Goal: Task Accomplishment & Management: Use online tool/utility

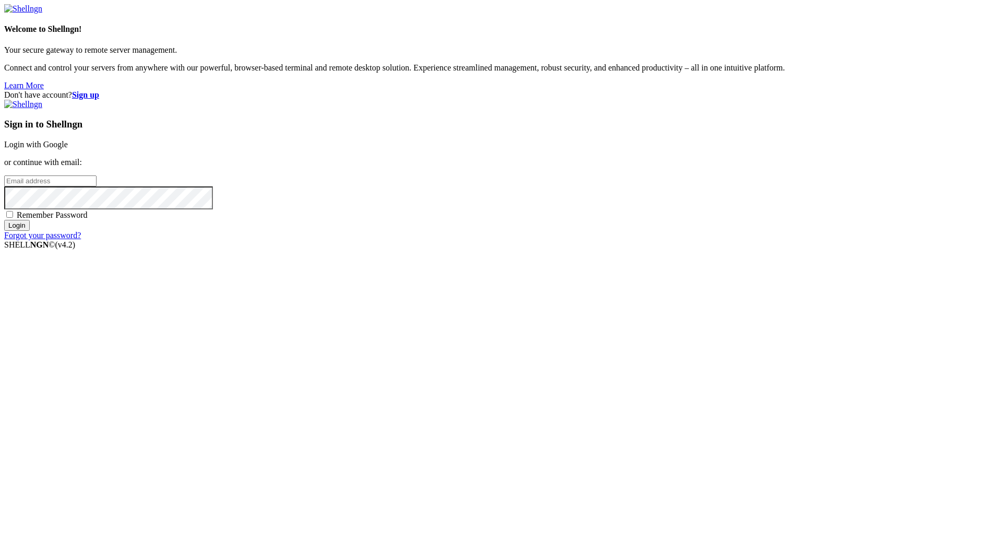
type input "[PERSON_NAME][EMAIL_ADDRESS][DOMAIN_NAME]"
click at [30, 231] on input "Login" at bounding box center [17, 225] width 26 height 11
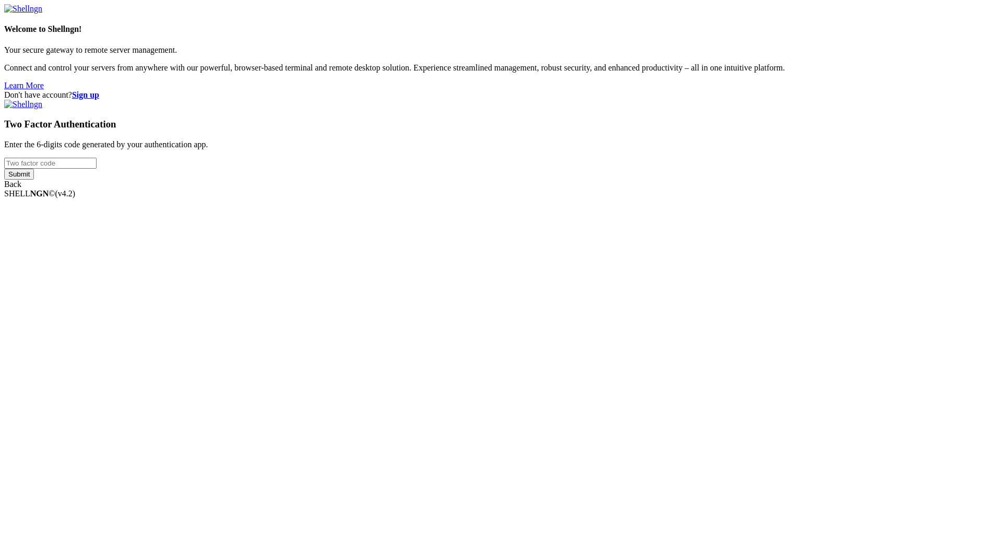
click at [97, 169] on input "number" at bounding box center [50, 163] width 92 height 11
type input "324809"
click at [34, 180] on input "Submit" at bounding box center [19, 174] width 30 height 11
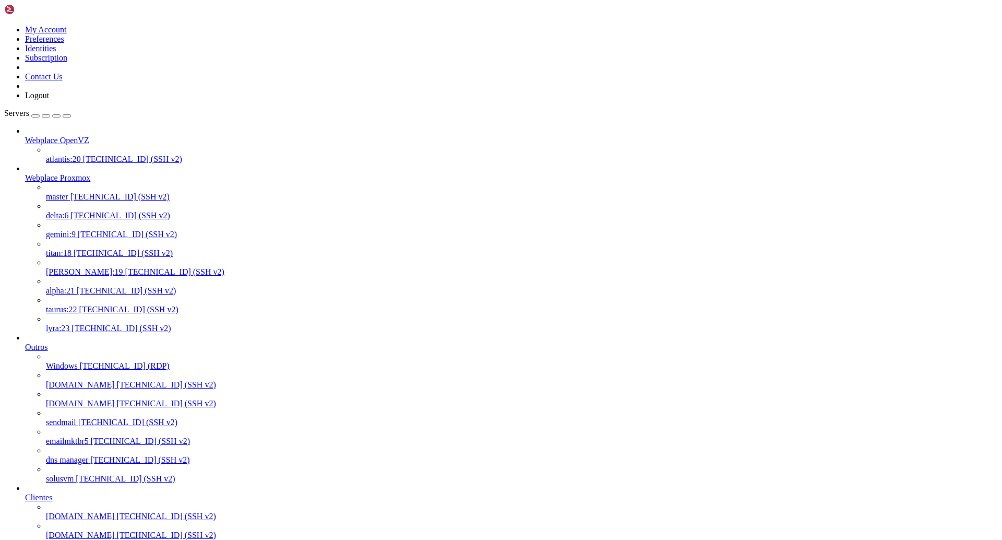
click at [69, 331] on span "lyra:23" at bounding box center [57, 328] width 23 height 9
drag, startPoint x: 311, startPoint y: 1914, endPoint x: 225, endPoint y: 1915, distance: 85.6
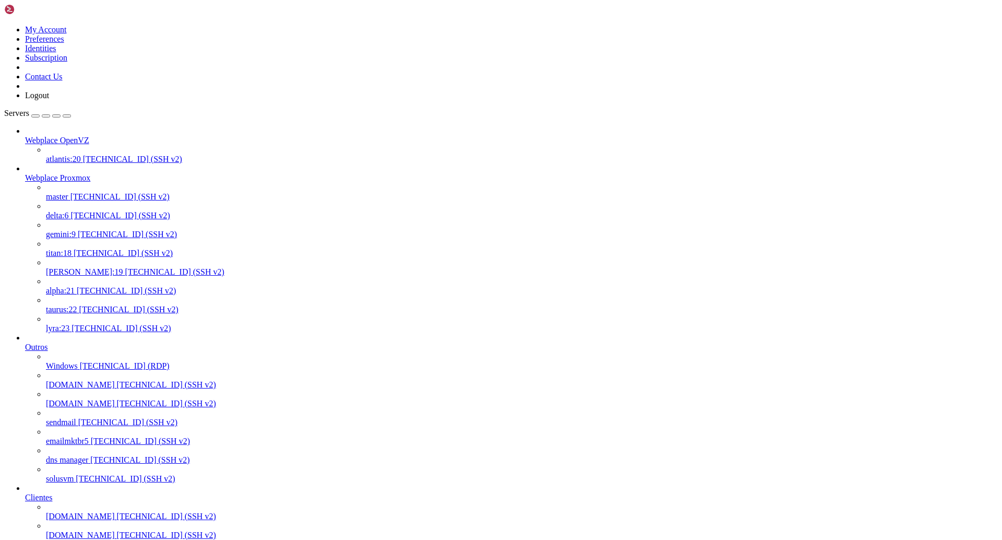
copy x-row "[DOMAIN_NAME]"
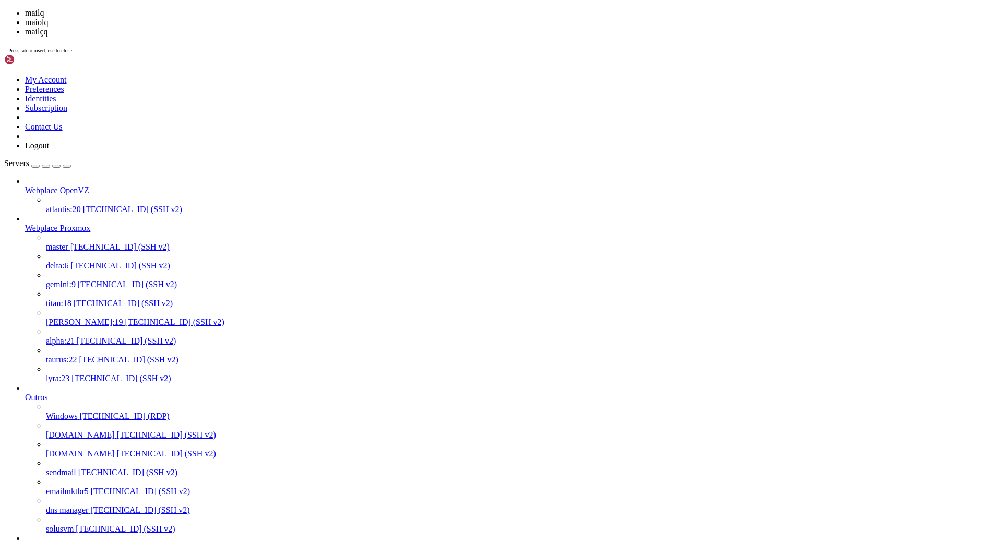
scroll to position [103119, 0]
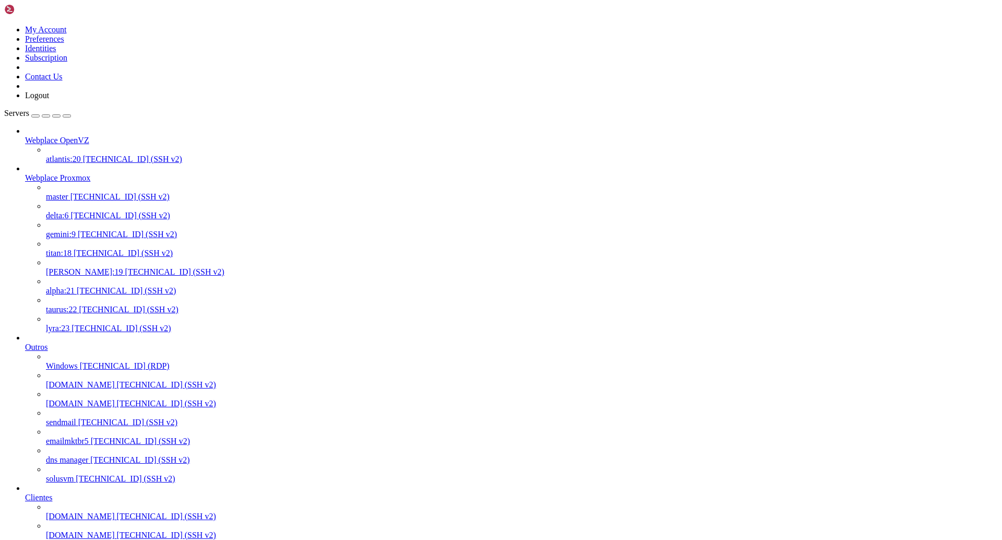
drag, startPoint x: 284, startPoint y: 1708, endPoint x: 190, endPoint y: 1708, distance: 93.4
copy x-row "[EMAIL_ADDRESS][DOMAIN_NAME]"
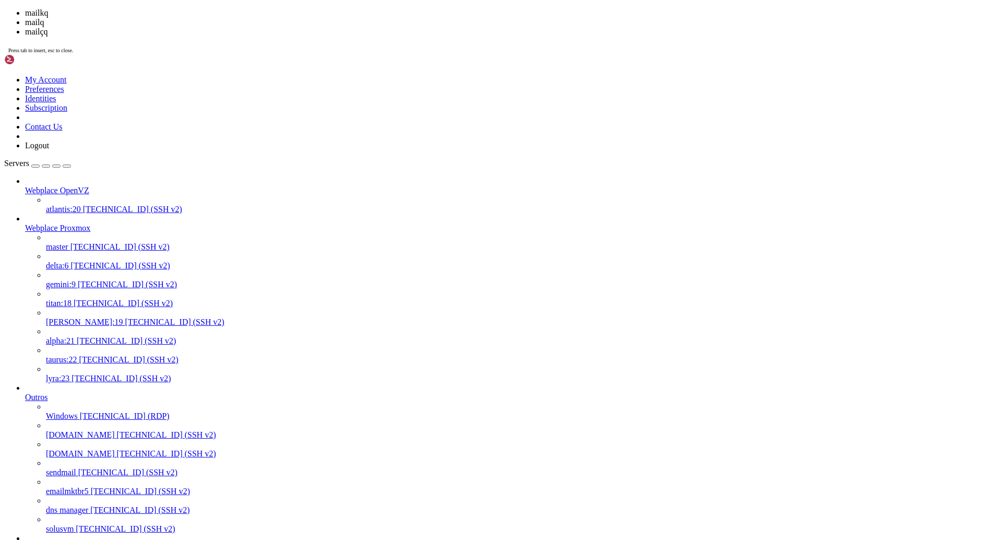
scroll to position [103833, 0]
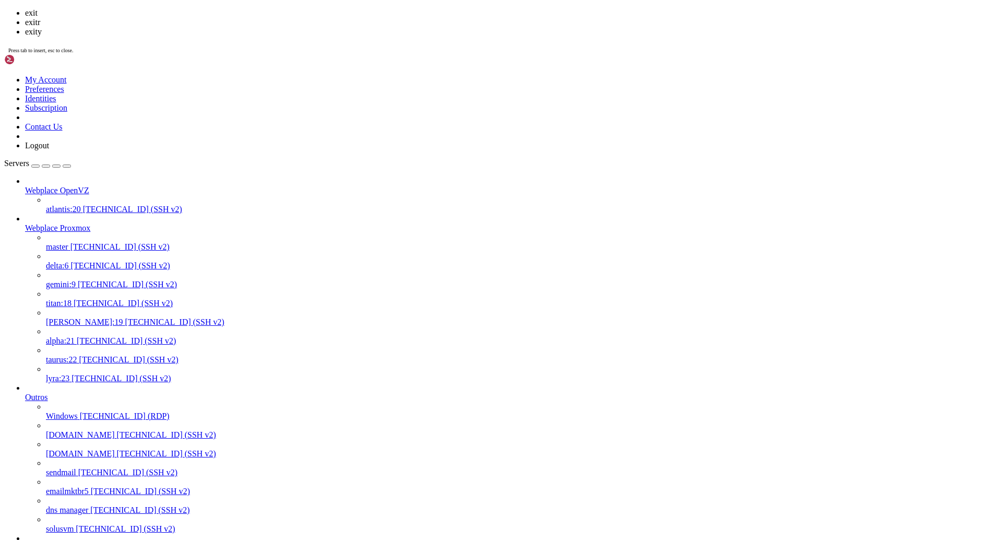
scroll to position [103852, 0]
